Goal: Check status

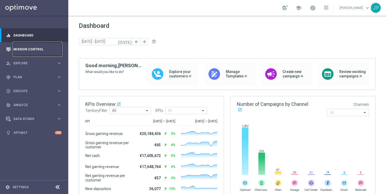
click at [35, 48] on link "Mission Control" at bounding box center [37, 49] width 48 height 14
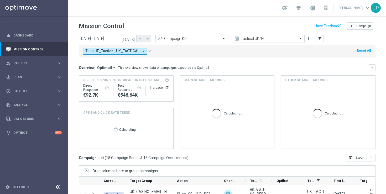
click at [284, 41] on input "text" at bounding box center [263, 39] width 56 height 4
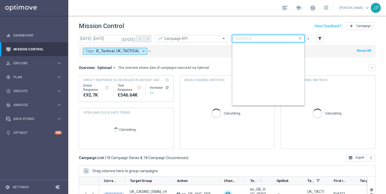
scroll to position [113, 0]
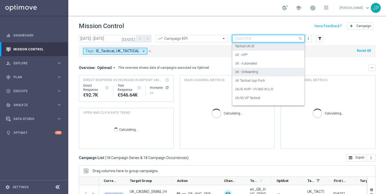
click at [269, 73] on div "UK - Onboarding" at bounding box center [268, 72] width 67 height 9
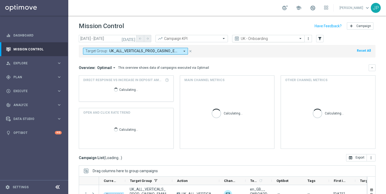
click at [290, 37] on input "text" at bounding box center [263, 39] width 56 height 4
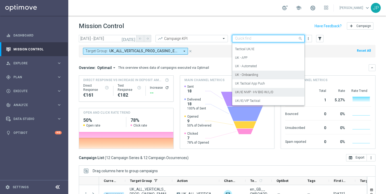
scroll to position [97, 0]
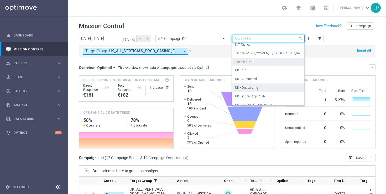
click at [276, 63] on div "Tactical UK/IE" at bounding box center [268, 62] width 67 height 9
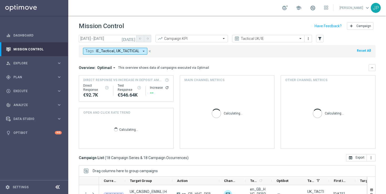
click at [133, 39] on icon "[DATE]" at bounding box center [129, 38] width 14 height 5
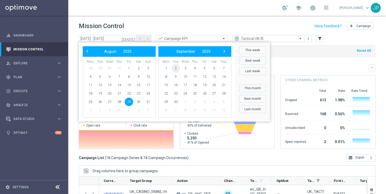
click at [175, 69] on span "2" at bounding box center [176, 68] width 8 height 8
click at [100, 69] on span "2" at bounding box center [100, 68] width 8 height 8
type input "[DATE] - [DATE]"
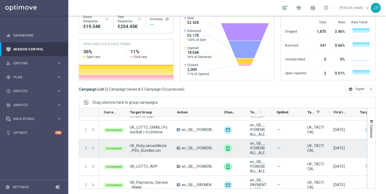
scroll to position [20, 0]
